Goal: Find specific page/section: Find specific page/section

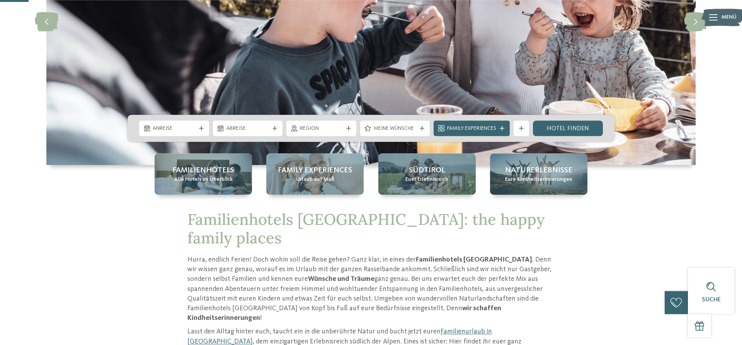
scroll to position [138, 0]
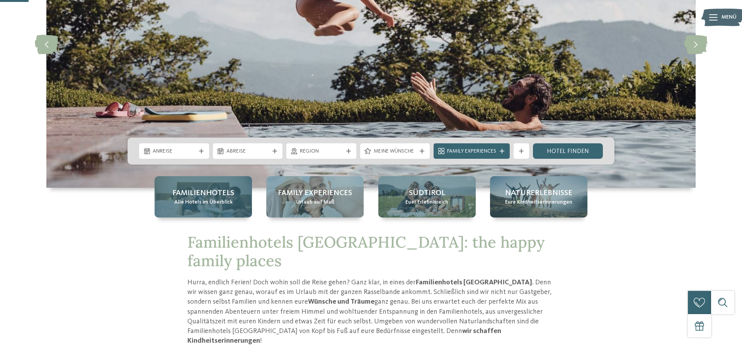
click at [227, 202] on span "Alle Hotels im Überblick" at bounding box center [203, 203] width 58 height 8
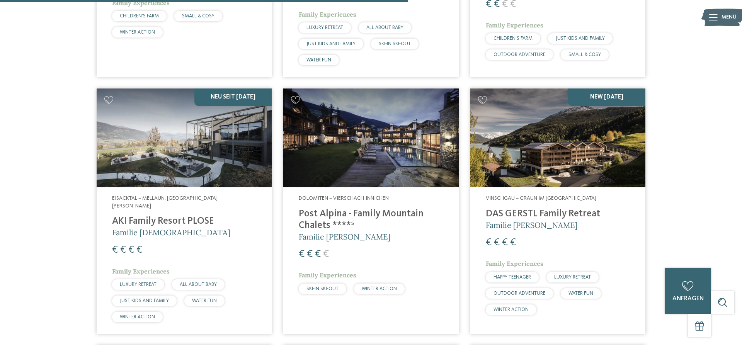
scroll to position [1478, 0]
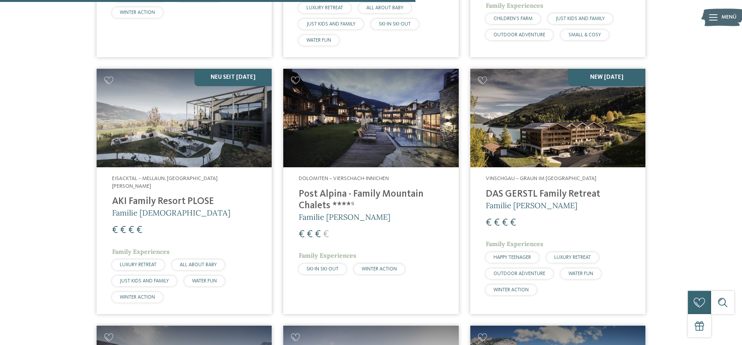
click at [513, 192] on h4 "DAS GERSTL Family Retreat" at bounding box center [558, 195] width 144 height 12
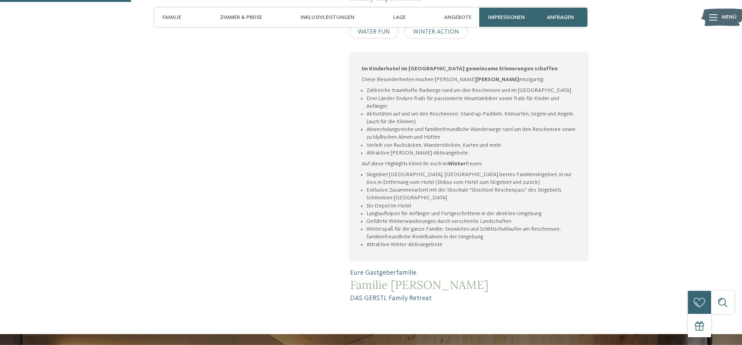
scroll to position [532, 0]
